Goal: Find specific page/section: Find specific page/section

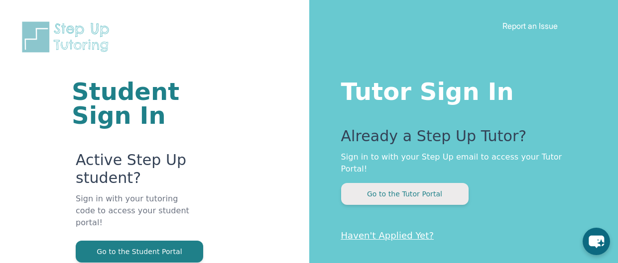
click at [364, 185] on button "Go to the Tutor Portal" at bounding box center [404, 194] width 127 height 22
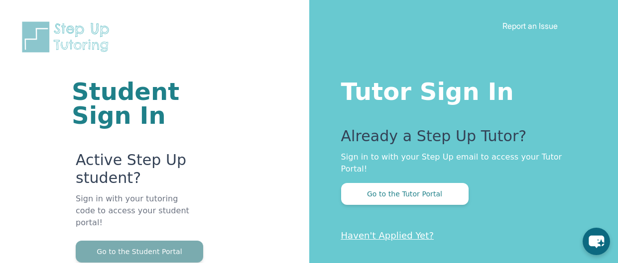
click at [118, 248] on button "Go to the Student Portal" at bounding box center [139, 252] width 127 height 22
